Goal: Share content: Share content

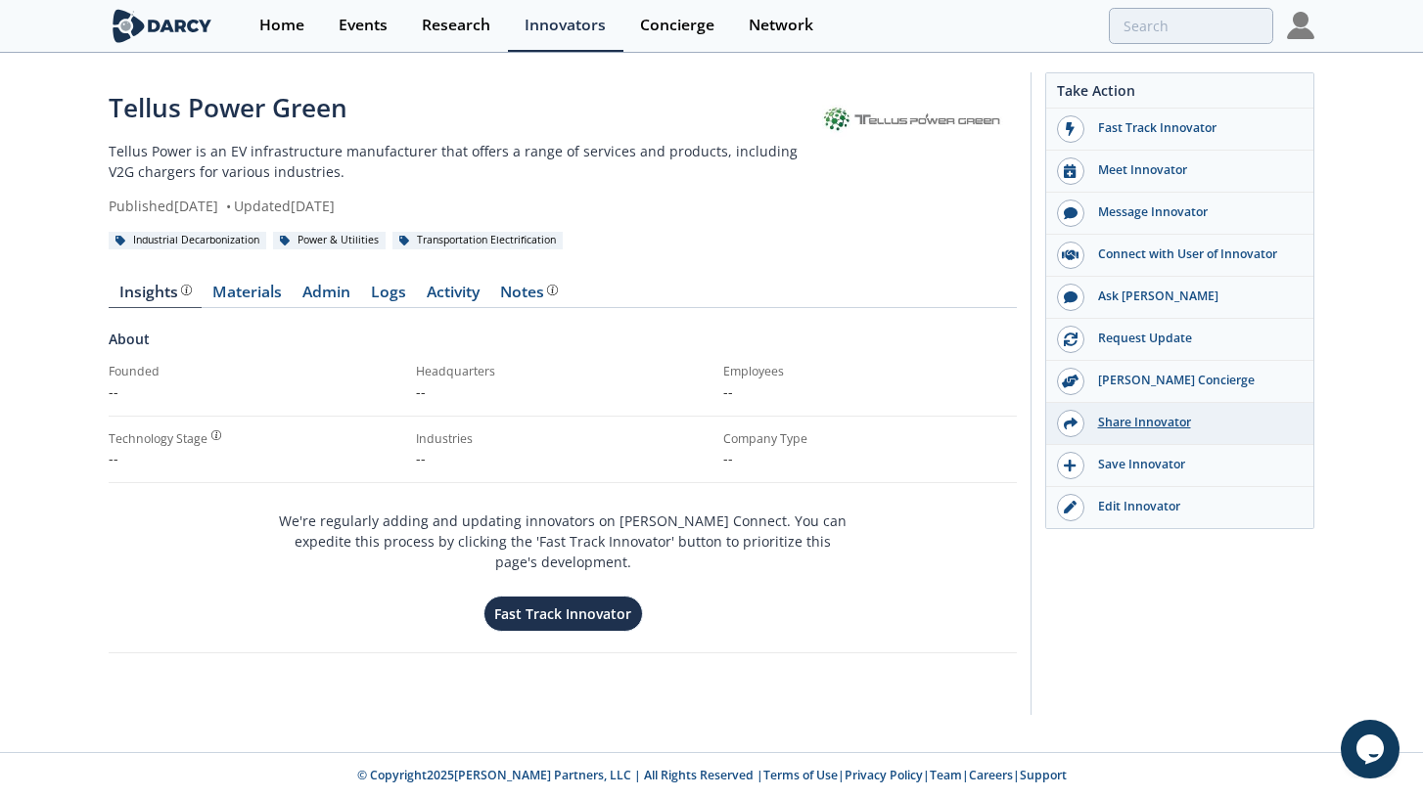
click at [1153, 426] on div "Share Innovator" at bounding box center [1193, 423] width 219 height 18
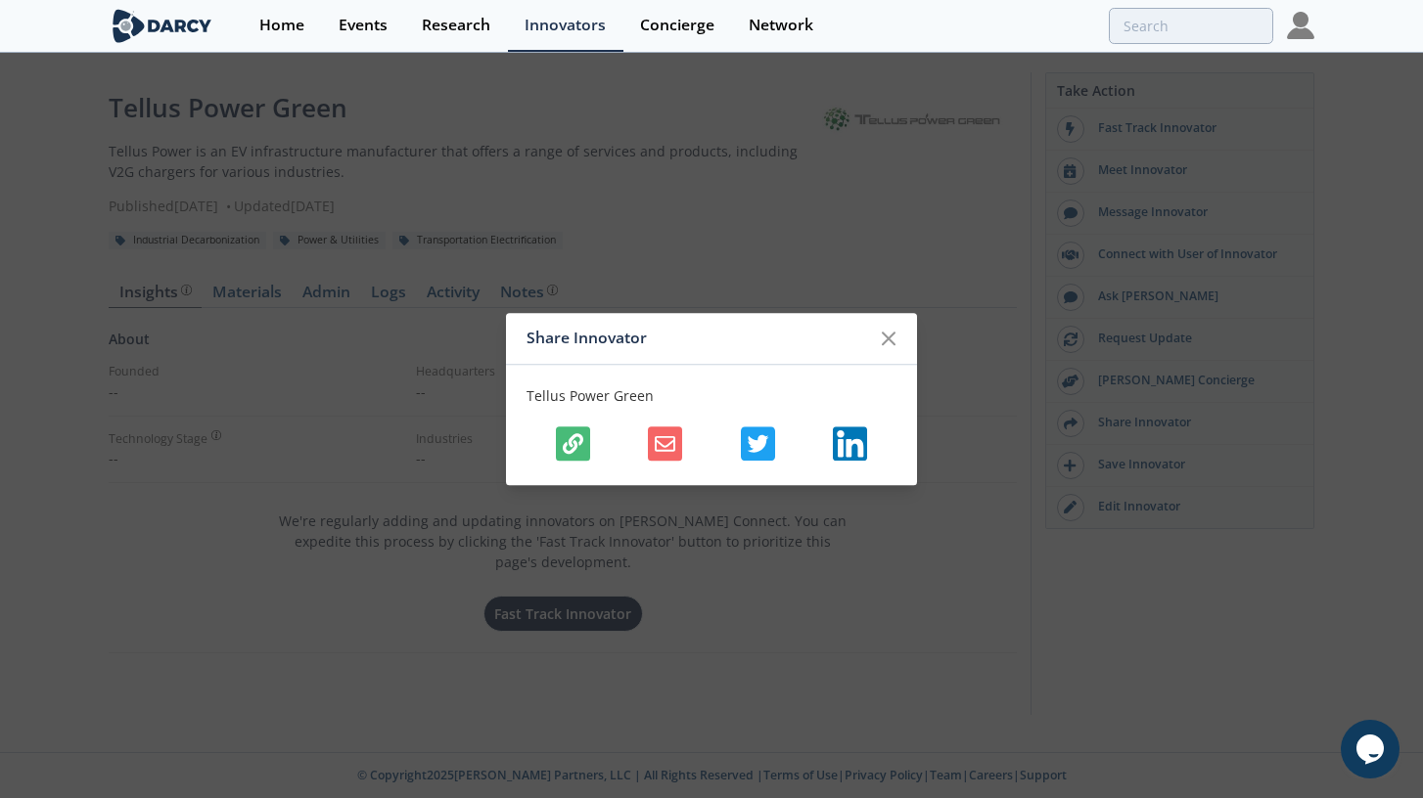
click at [581, 441] on icon "button" at bounding box center [573, 443] width 21 height 21
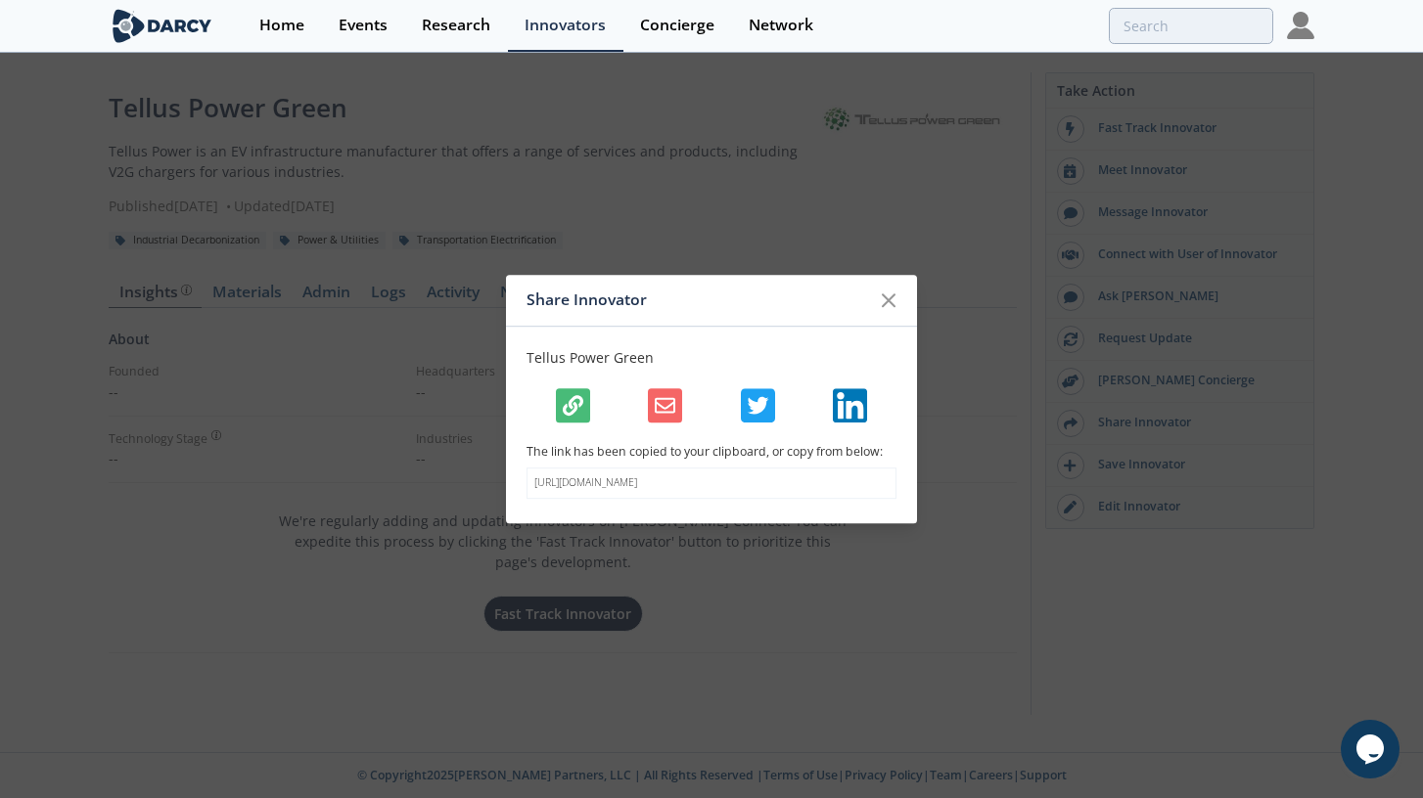
click at [583, 413] on button "button" at bounding box center [573, 405] width 34 height 34
click at [589, 411] on div at bounding box center [711, 405] width 370 height 34
click at [585, 411] on button "button" at bounding box center [573, 405] width 34 height 34
click at [671, 492] on div "[URL][DOMAIN_NAME]" at bounding box center [711, 484] width 370 height 31
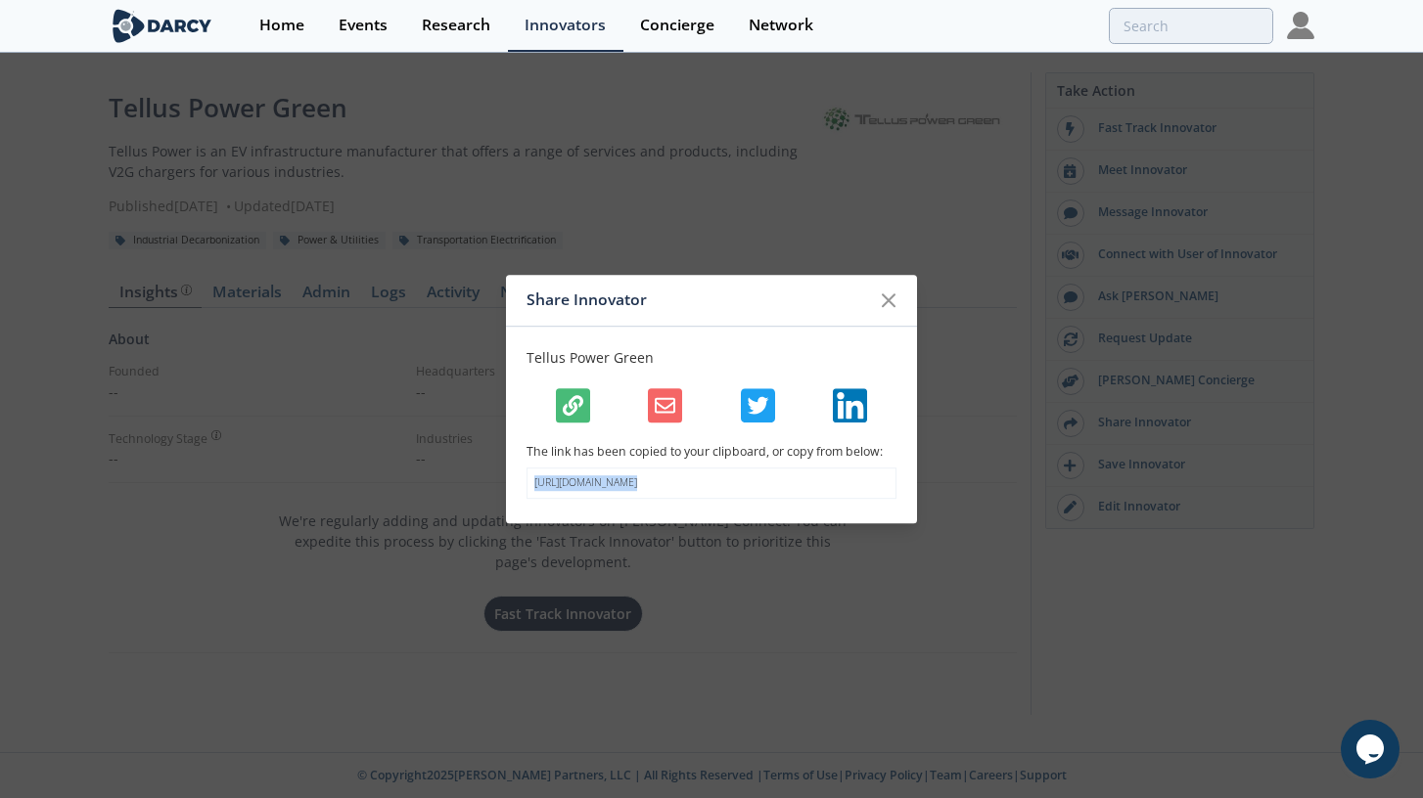
click at [671, 492] on div "[URL][DOMAIN_NAME]" at bounding box center [711, 484] width 370 height 31
copy body "[URL][DOMAIN_NAME]"
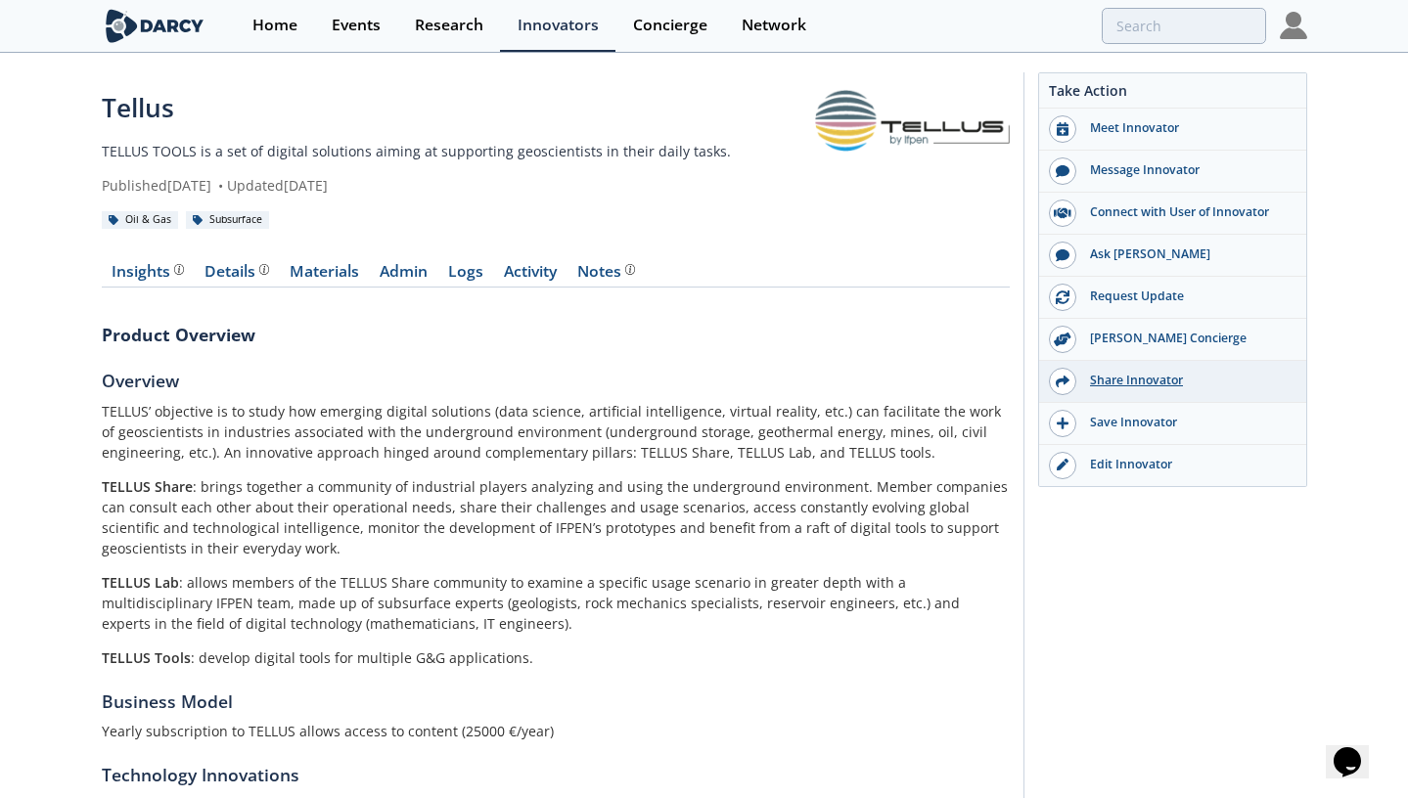
click at [1146, 385] on div "Share Innovator" at bounding box center [1185, 381] width 219 height 18
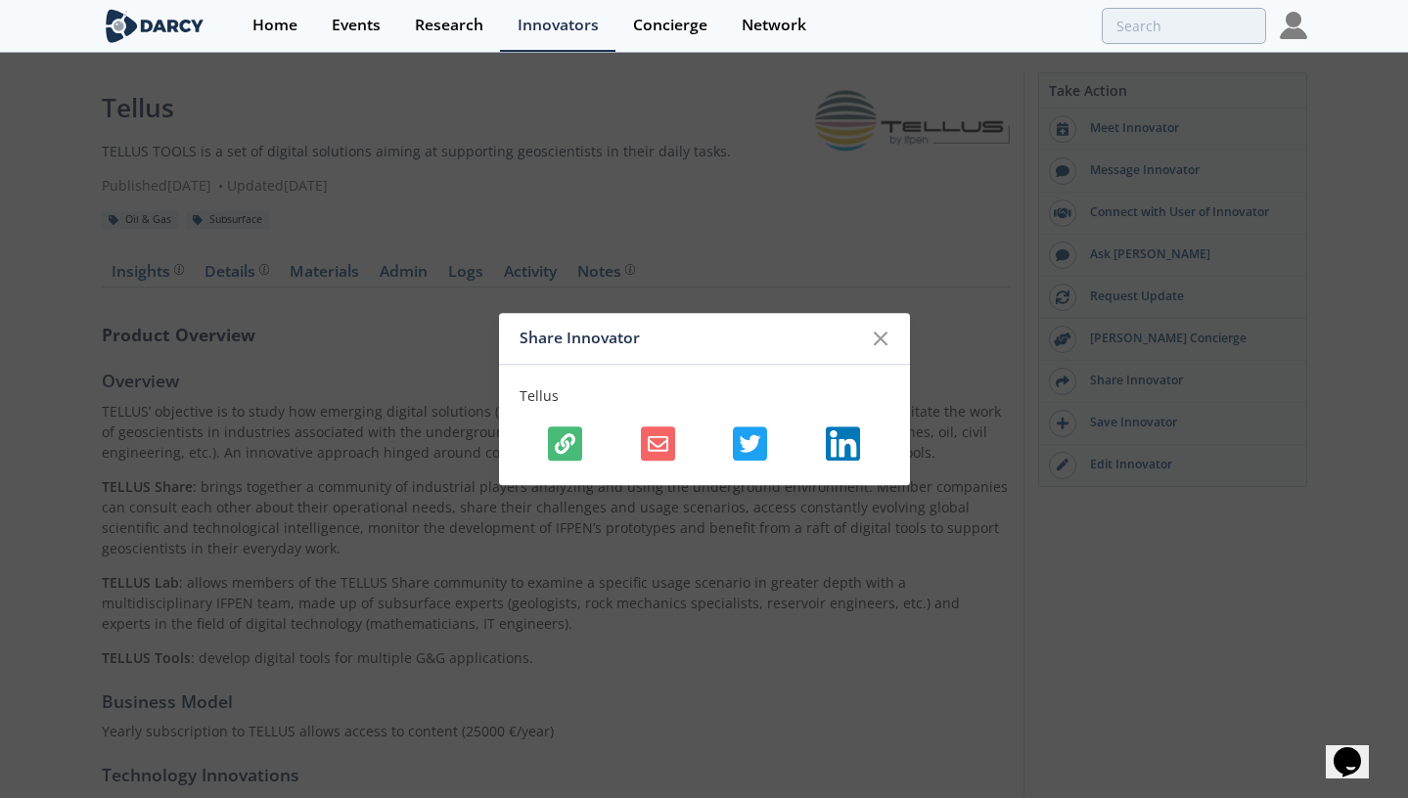
click at [583, 447] on div at bounding box center [705, 444] width 370 height 34
click at [571, 447] on icon "button" at bounding box center [565, 443] width 21 height 21
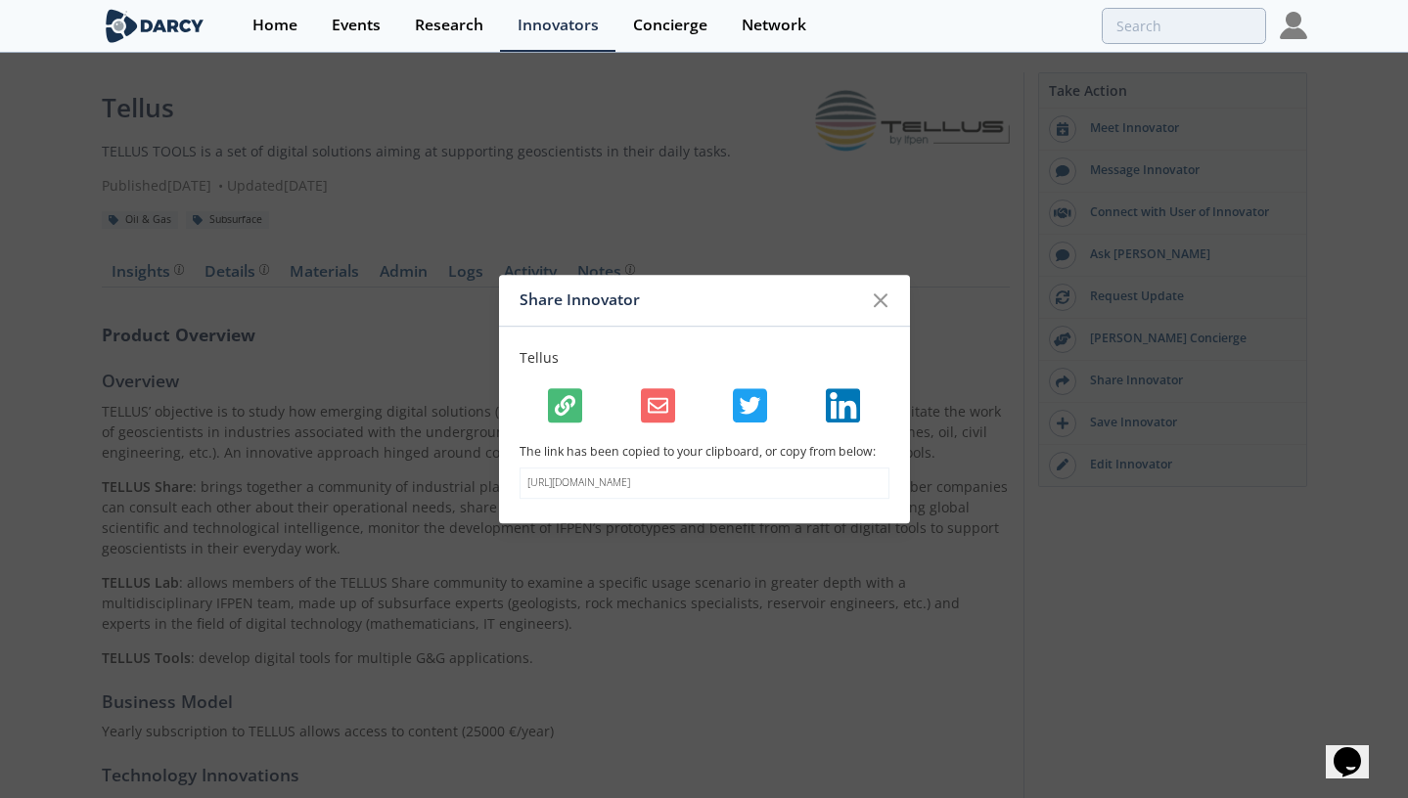
click at [578, 441] on div "Tellus The link has been copied to your clipboard, or copy from below: https://…" at bounding box center [704, 425] width 411 height 197
click at [626, 488] on p "https://darcypartners.com/storefronts/tellus?s=5c22c0a00fb82cb3" at bounding box center [704, 485] width 354 height 16
click at [626, 487] on p "https://darcypartners.com/storefronts/tellus?s=5c22c0a00fb82cb3" at bounding box center [704, 485] width 354 height 16
click at [625, 487] on p "https://darcypartners.com/storefronts/tellus?s=5c22c0a00fb82cb3" at bounding box center [704, 485] width 354 height 16
copy body "https://darcypartners.com/storefronts/tellus?s=5c22c0a00fb82cb3"
